Goal: Transaction & Acquisition: Download file/media

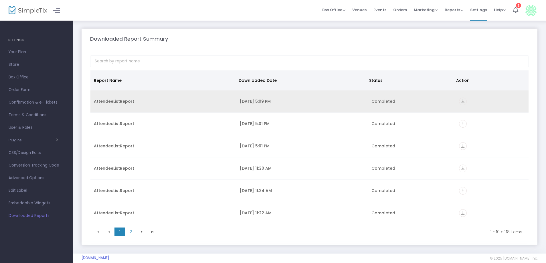
click at [133, 102] on div "AttendeeListReport" at bounding box center [163, 101] width 139 height 6
click at [459, 100] on icon "vertical_align_bottom" at bounding box center [463, 102] width 8 height 8
